Goal: Check status: Check status

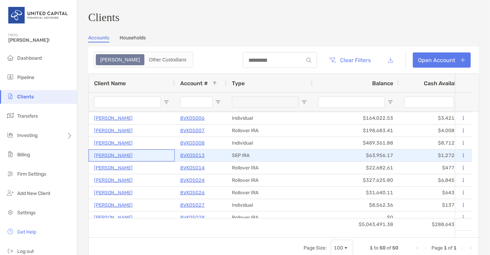
click at [117, 157] on p "[PERSON_NAME]" at bounding box center [113, 155] width 39 height 9
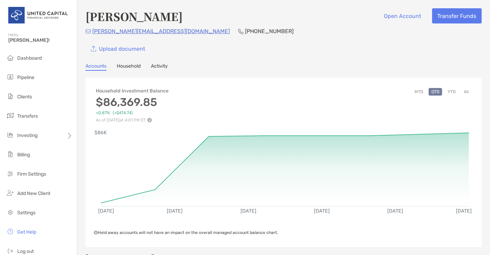
click at [446, 90] on button "YTD" at bounding box center [451, 92] width 13 height 8
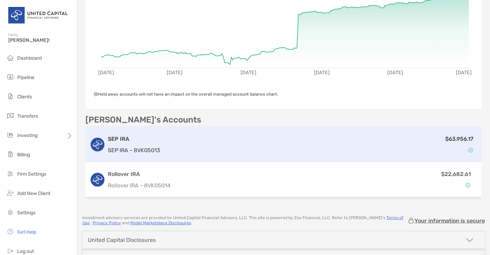
click at [387, 147] on div "$63,956.17" at bounding box center [320, 144] width 315 height 20
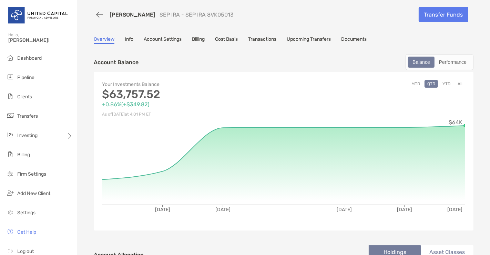
click at [440, 82] on button "YTD" at bounding box center [446, 84] width 13 height 8
